Goal: Find specific page/section: Find specific page/section

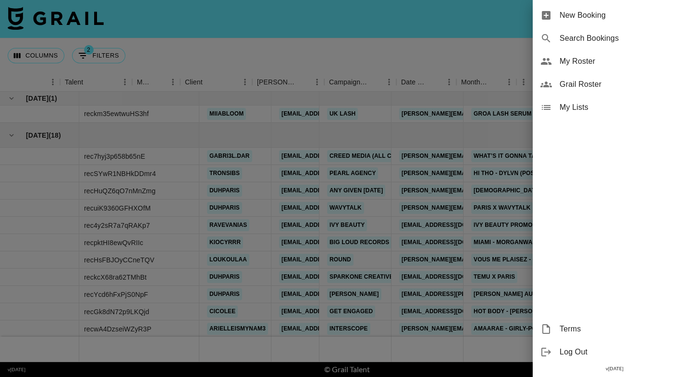
scroll to position [0, 139]
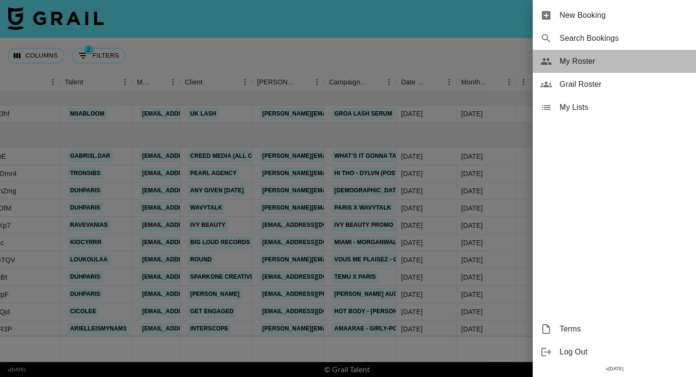
click at [610, 63] on span "My Roster" at bounding box center [623, 62] width 129 height 12
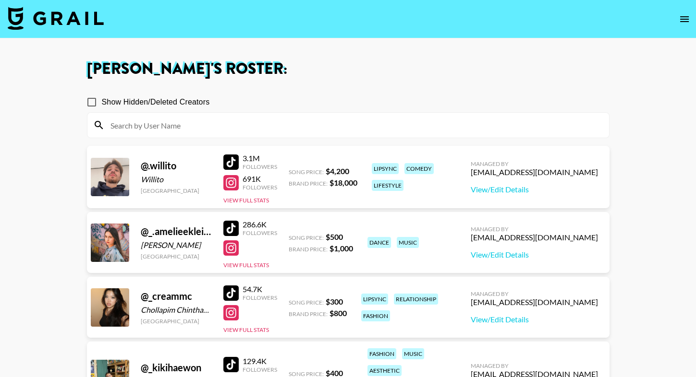
click at [222, 125] on input at bounding box center [354, 125] width 498 height 15
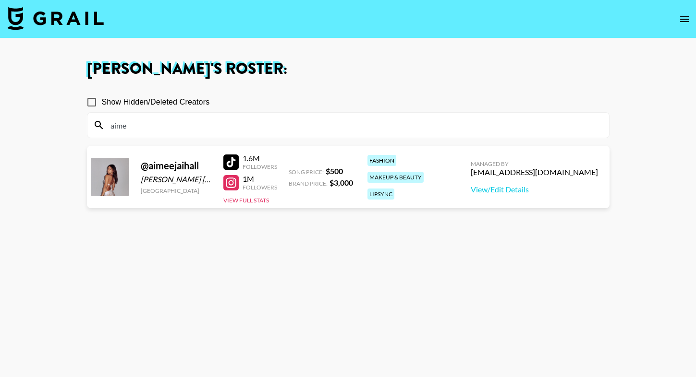
click at [322, 99] on div "Show Hidden/Deleted Creators" at bounding box center [348, 102] width 522 height 20
click at [0, 0] on section "[PERSON_NAME] 's Roster: Show Hidden/Deleted Creators aime @ aimeejaihall [PERS…" at bounding box center [348, 223] width 696 height 446
click at [213, 123] on input "aime" at bounding box center [354, 125] width 498 height 15
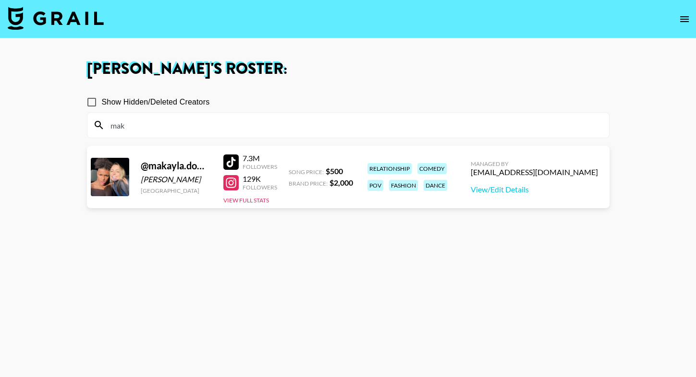
type input "mak"
click at [248, 99] on div "Show Hidden/Deleted Creators" at bounding box center [348, 102] width 522 height 20
click at [234, 181] on div at bounding box center [230, 182] width 15 height 15
